Goal: Book appointment/travel/reservation

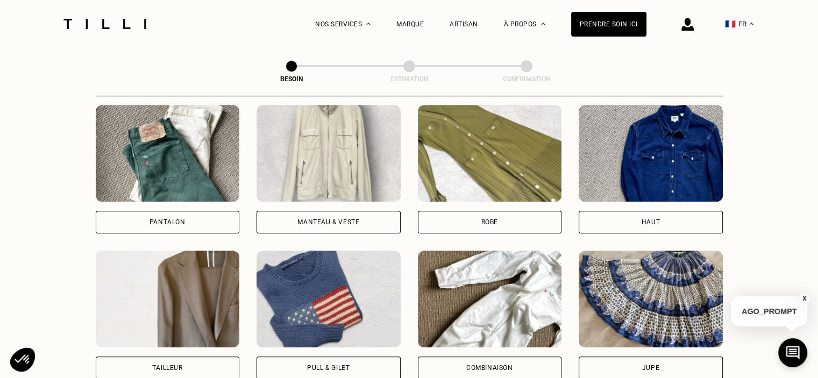
scroll to position [501, 0]
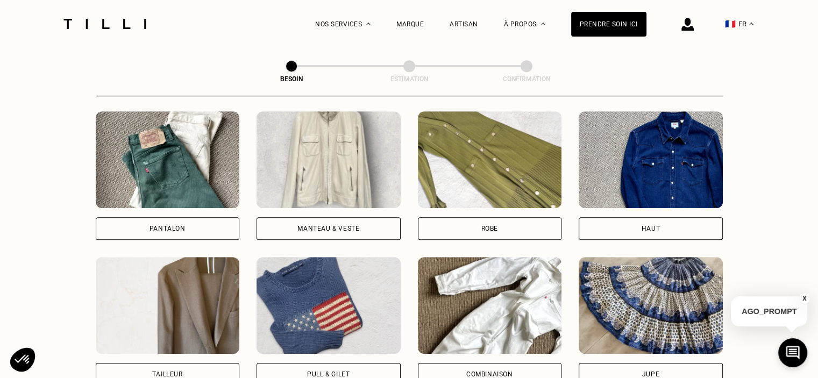
click at [354, 225] on div "Manteau & Veste" at bounding box center [328, 228] width 62 height 6
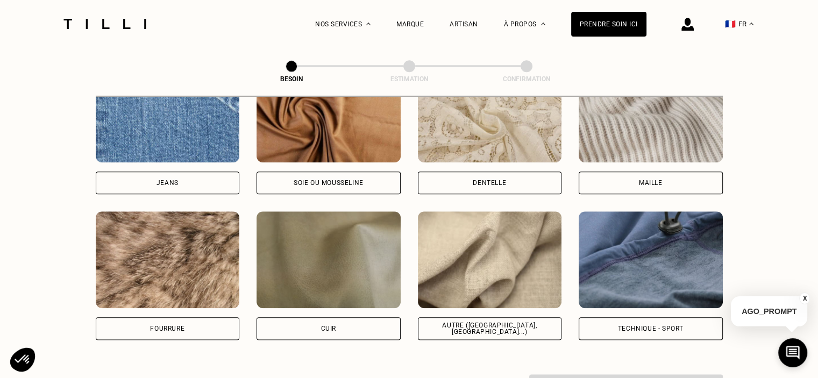
scroll to position [1203, 0]
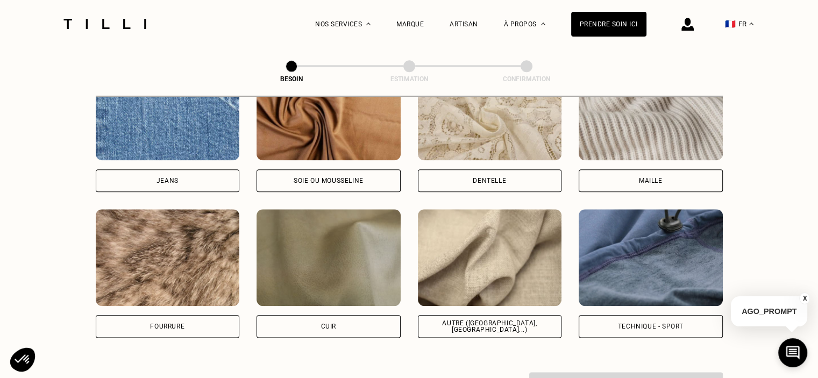
click at [444, 320] on div "Autre ([GEOGRAPHIC_DATA], [GEOGRAPHIC_DATA]...)" at bounding box center [490, 326] width 144 height 23
select select "FR"
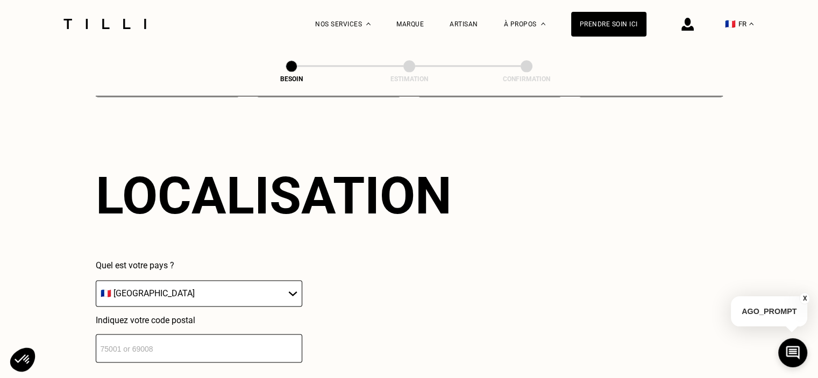
scroll to position [1445, 0]
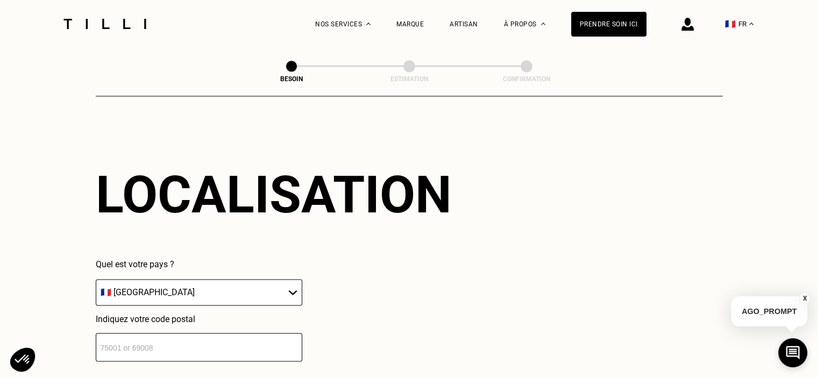
click at [258, 345] on input "number" at bounding box center [199, 347] width 207 height 29
type input "75013"
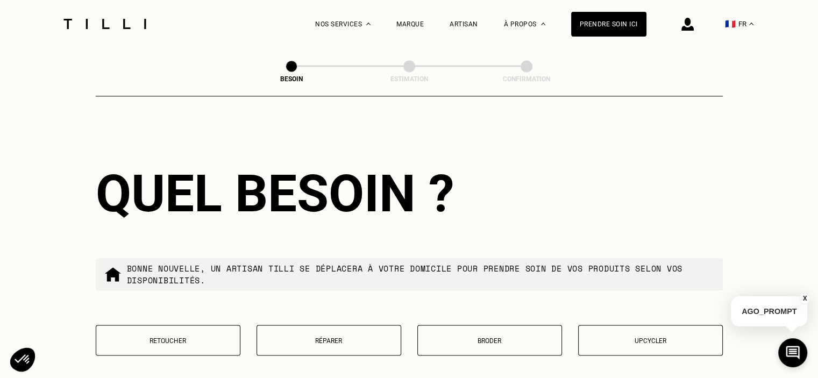
scroll to position [1713, 0]
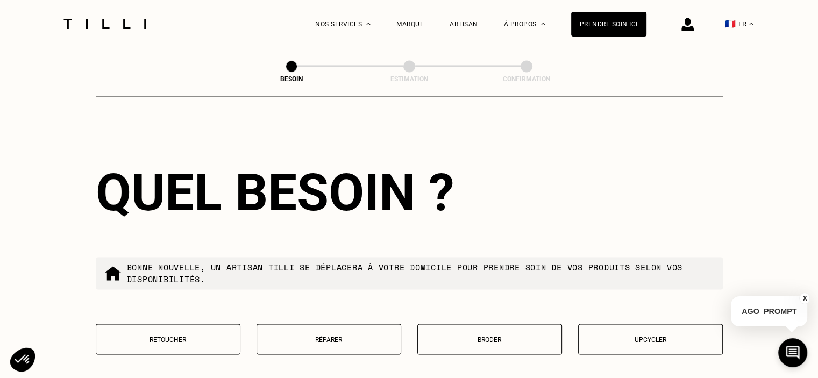
click at [175, 336] on p "Retoucher" at bounding box center [168, 340] width 133 height 8
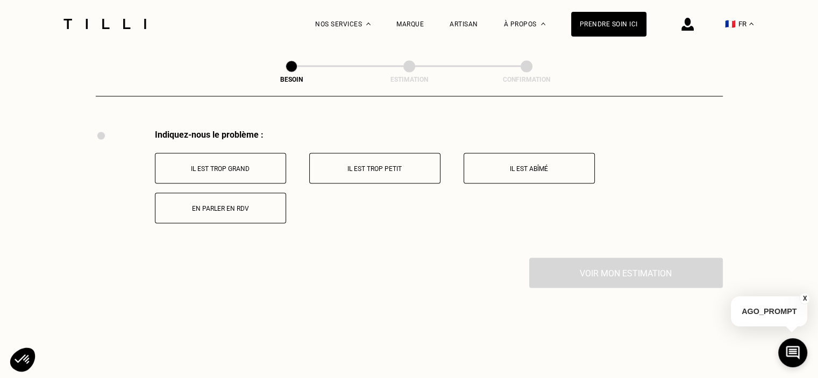
scroll to position [1988, 0]
click at [218, 152] on button "Il est trop grand" at bounding box center [220, 165] width 131 height 31
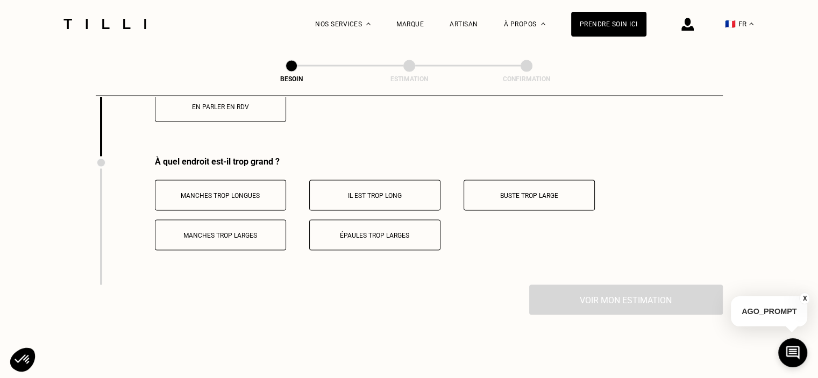
scroll to position [2117, 0]
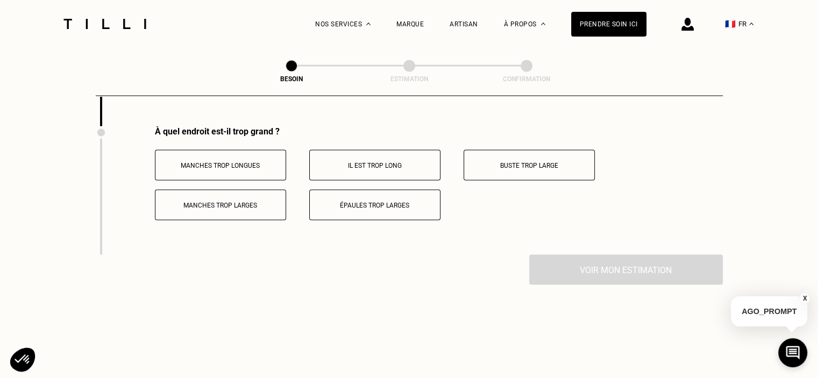
click at [268, 154] on button "Manches trop longues" at bounding box center [220, 165] width 131 height 31
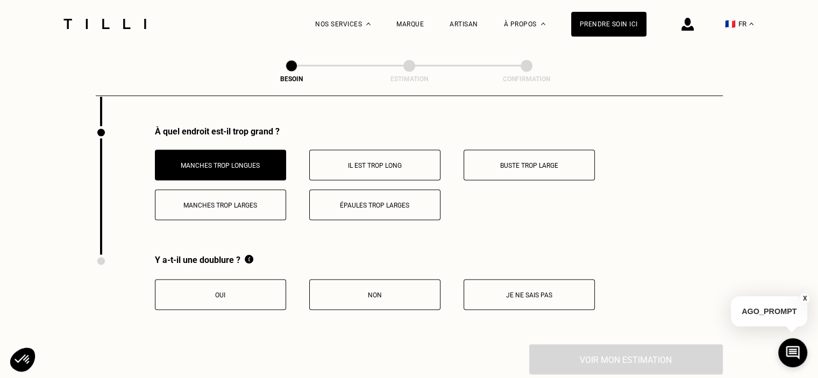
click at [268, 292] on p "Oui" at bounding box center [220, 296] width 119 height 8
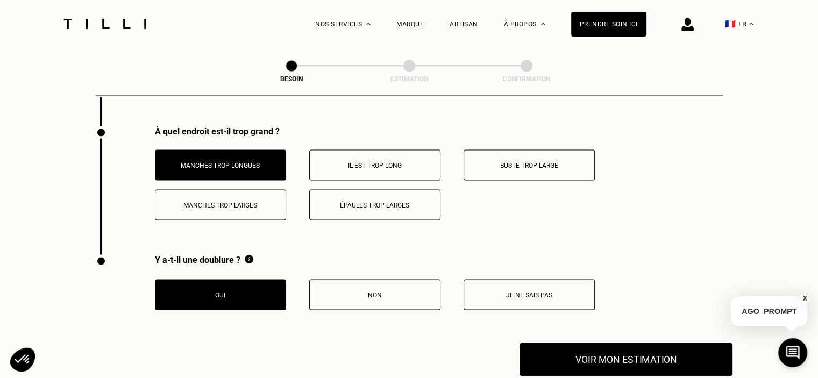
click at [652, 359] on button "Voir mon estimation" at bounding box center [626, 359] width 213 height 33
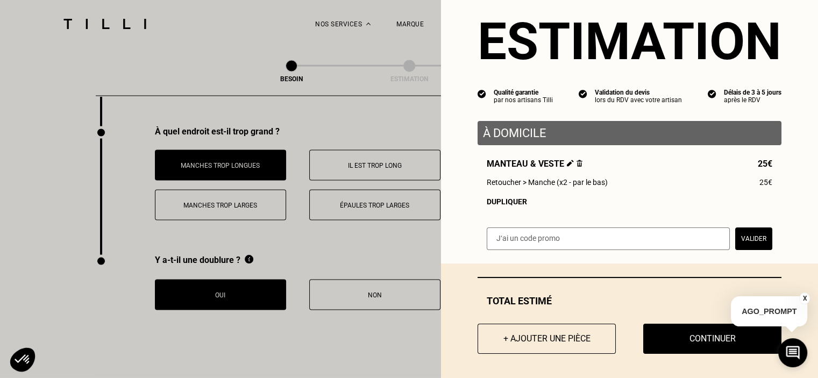
scroll to position [29, 0]
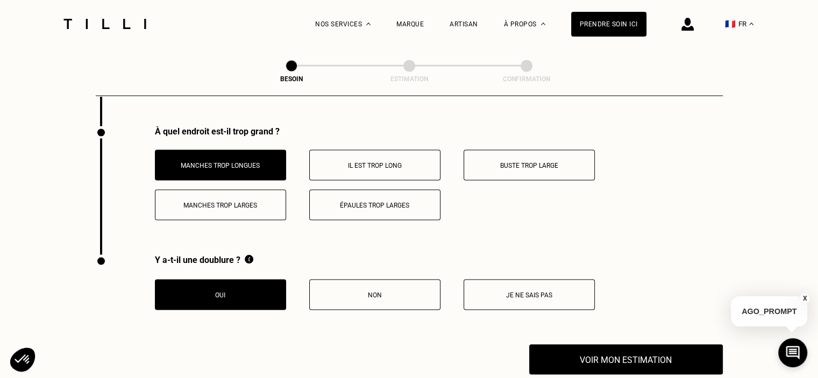
click at [802, 296] on button "X" at bounding box center [804, 299] width 11 height 12
click at [610, 338] on div "Y a-t-il une doublure ? Oui Non Je ne sais pas" at bounding box center [409, 300] width 627 height 90
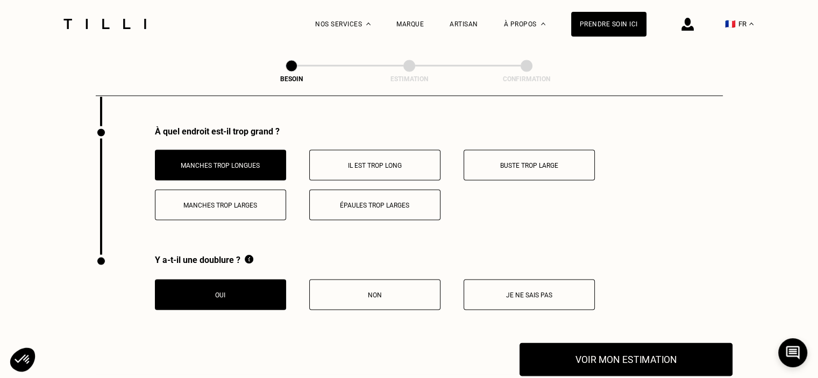
click at [610, 352] on button "Voir mon estimation" at bounding box center [626, 359] width 213 height 33
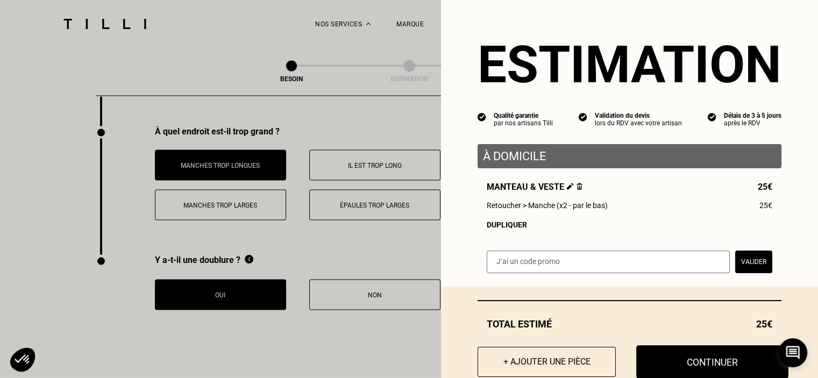
click at [702, 367] on button "Continuer" at bounding box center [712, 361] width 152 height 33
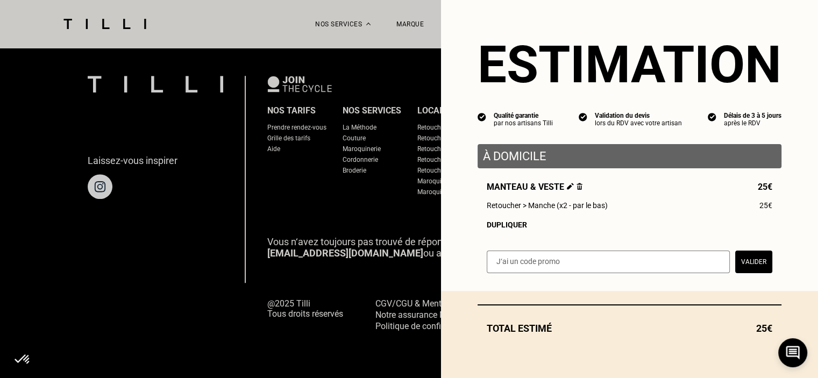
scroll to position [710, 0]
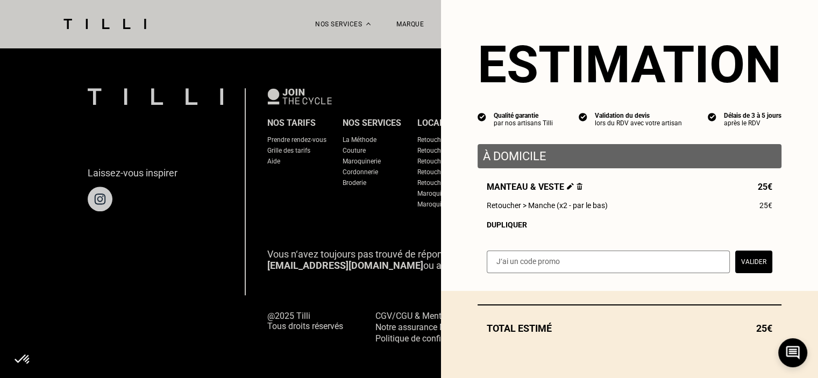
select select "FR"
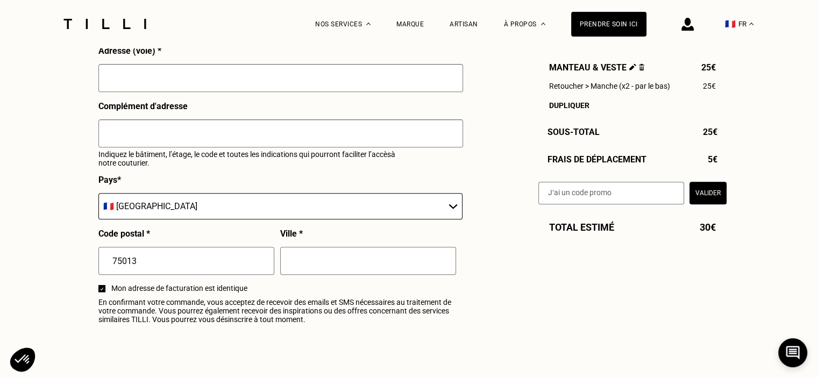
scroll to position [1196, 0]
